Goal: Find specific page/section: Find specific page/section

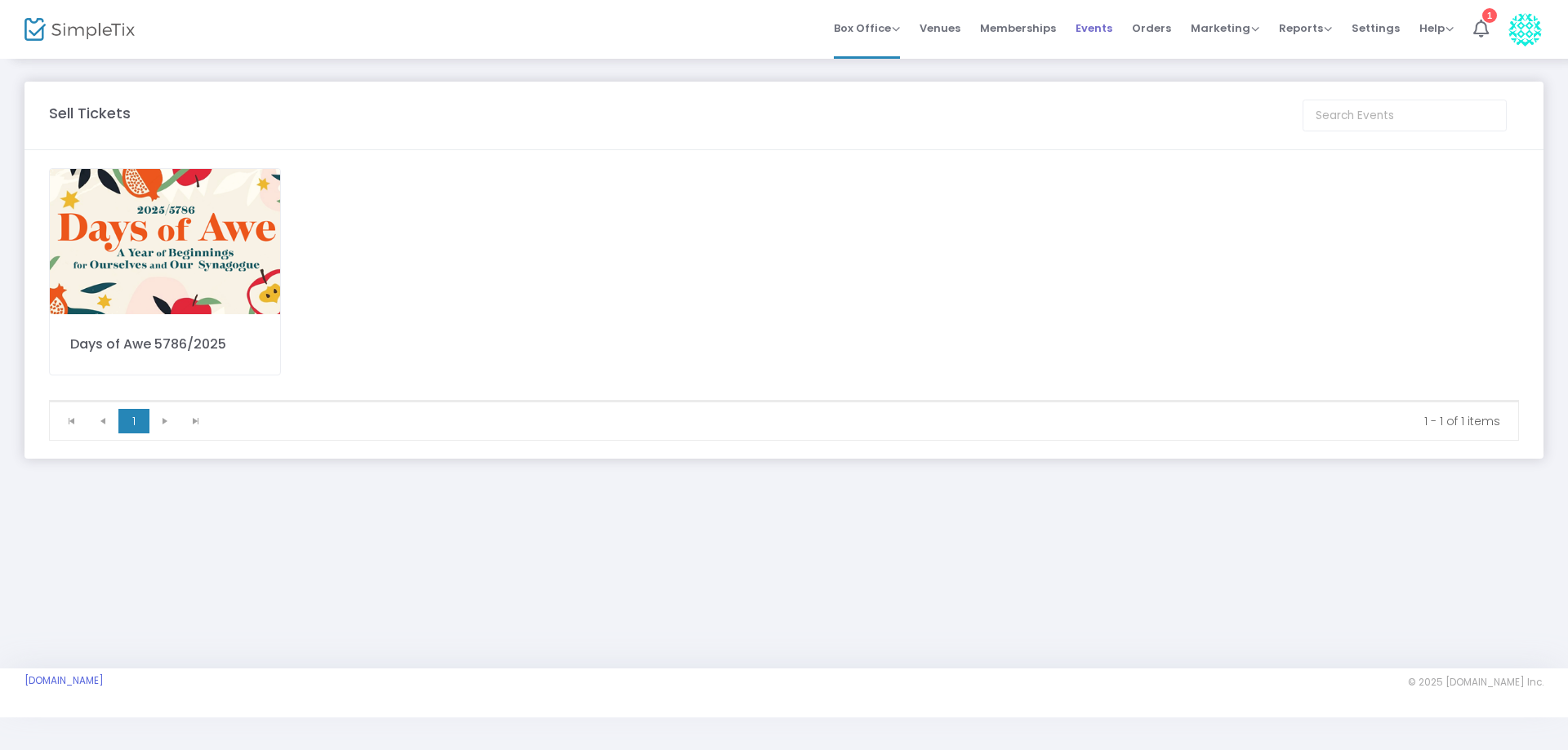
click at [1102, 25] on span "Events" at bounding box center [1094, 29] width 37 height 42
click at [1104, 25] on span "Events" at bounding box center [1094, 29] width 37 height 42
